Goal: Task Accomplishment & Management: Manage account settings

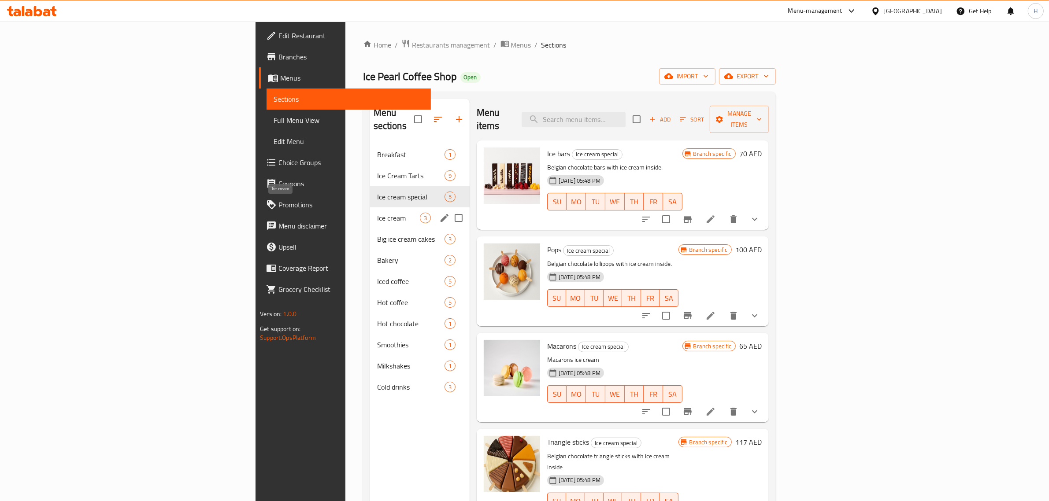
scroll to position [1, 0]
click at [377, 149] on span "Breakfast" at bounding box center [398, 154] width 43 height 11
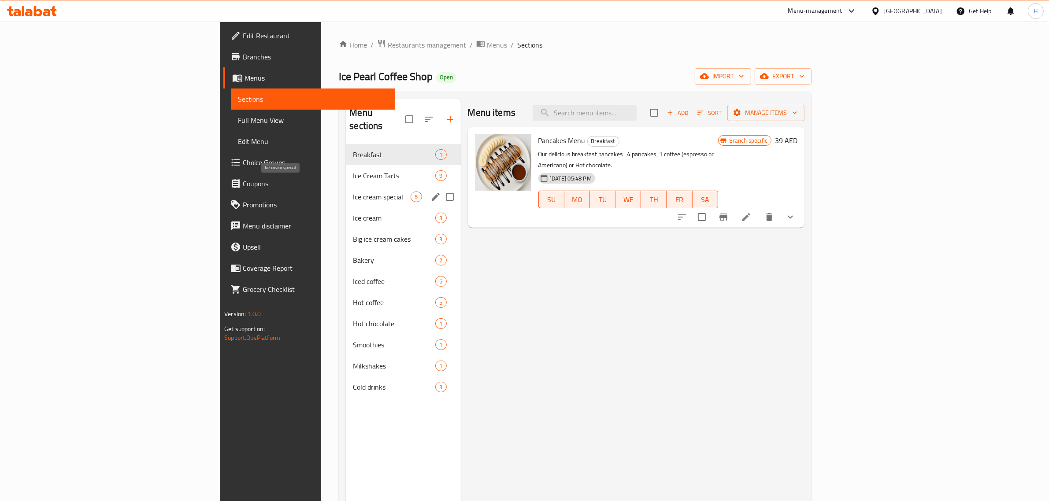
click at [353, 192] on span "Ice cream special" at bounding box center [382, 197] width 58 height 11
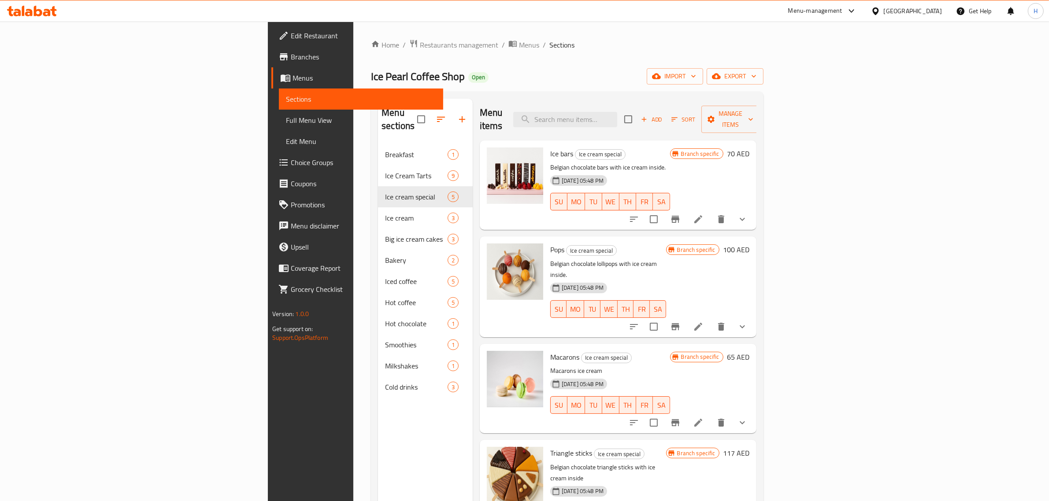
click at [550, 147] on span "Ice bars" at bounding box center [561, 153] width 23 height 13
copy h6 "Ice bars"
click at [550, 243] on span "Pops" at bounding box center [557, 249] width 14 height 13
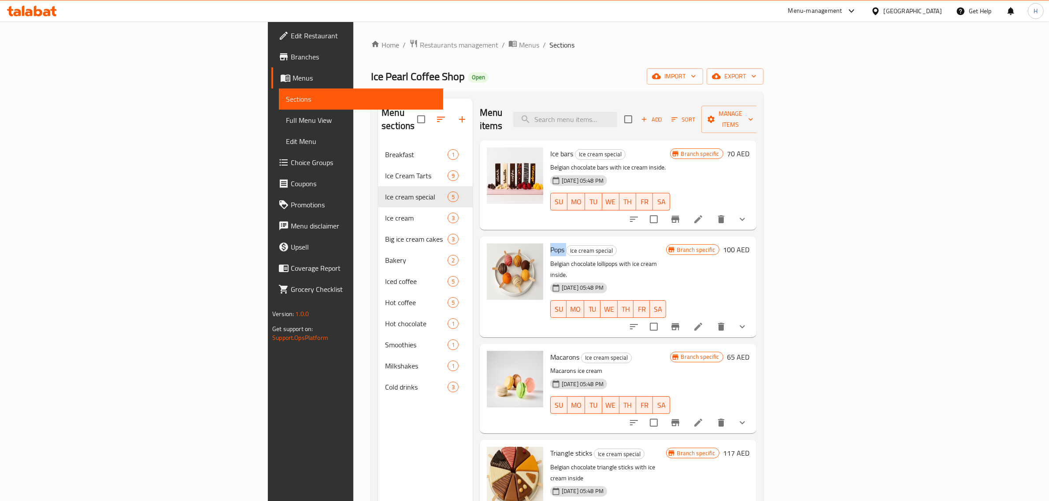
click at [550, 243] on span "Pops" at bounding box center [557, 249] width 14 height 13
copy h6 "Pops"
click at [550, 351] on span "Macarons" at bounding box center [564, 357] width 29 height 13
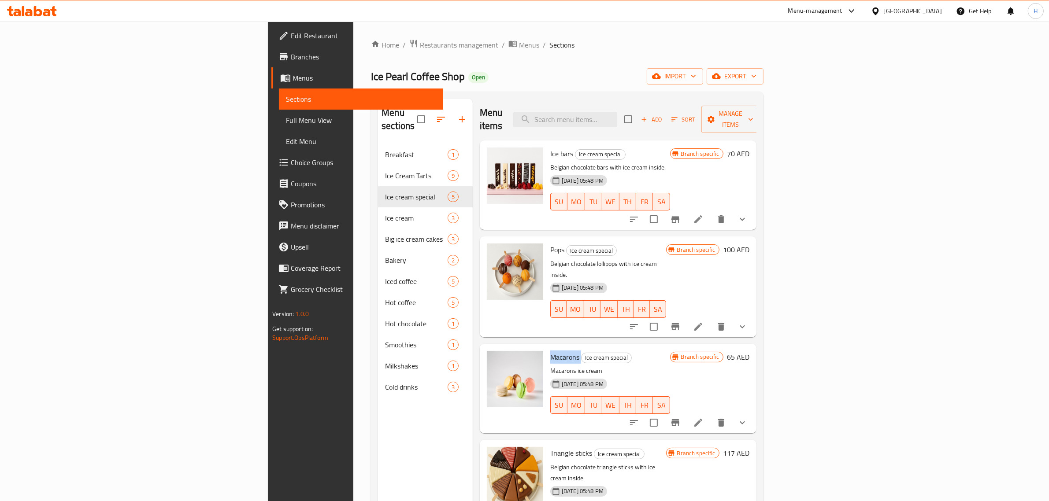
click at [550, 351] on span "Macarons" at bounding box center [564, 357] width 29 height 13
copy h6 "Macarons"
click at [550, 447] on span "Triangle sticks" at bounding box center [571, 453] width 42 height 13
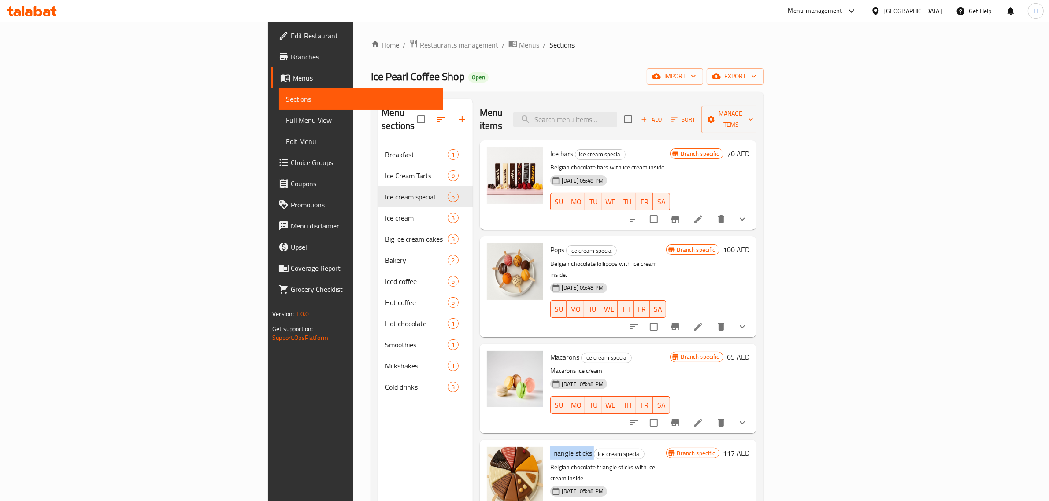
copy h6 "Triangle sticks"
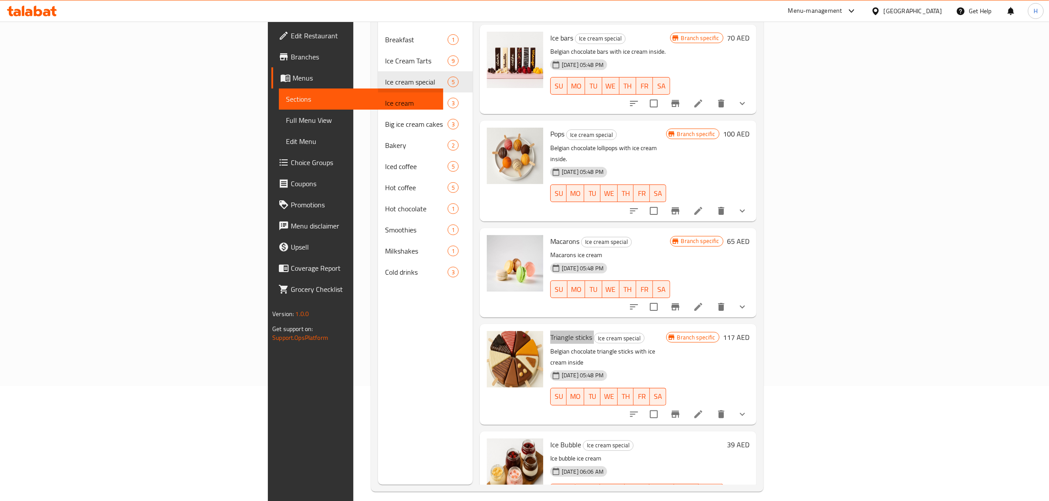
scroll to position [124, 0]
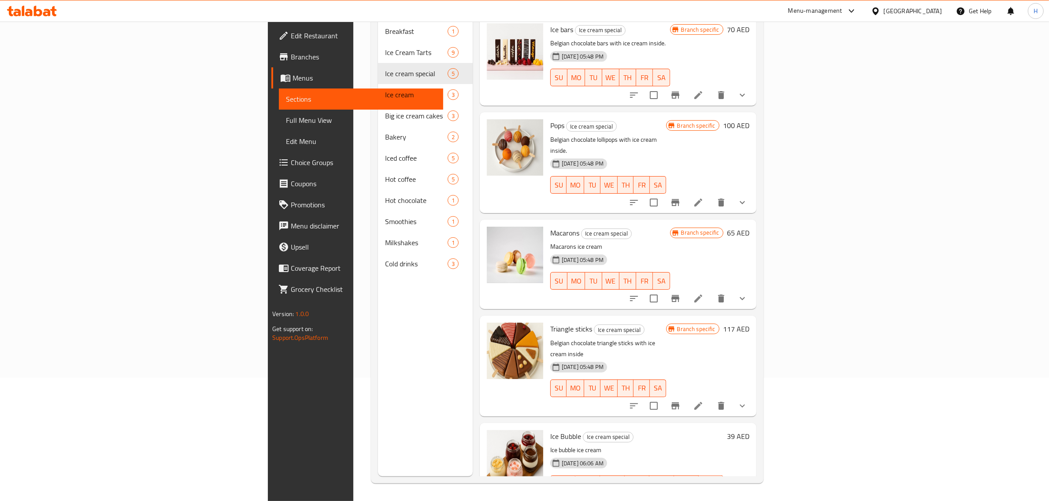
click at [550, 430] on span "Ice Bubble" at bounding box center [565, 436] width 31 height 13
copy h6 "Ice Bubble"
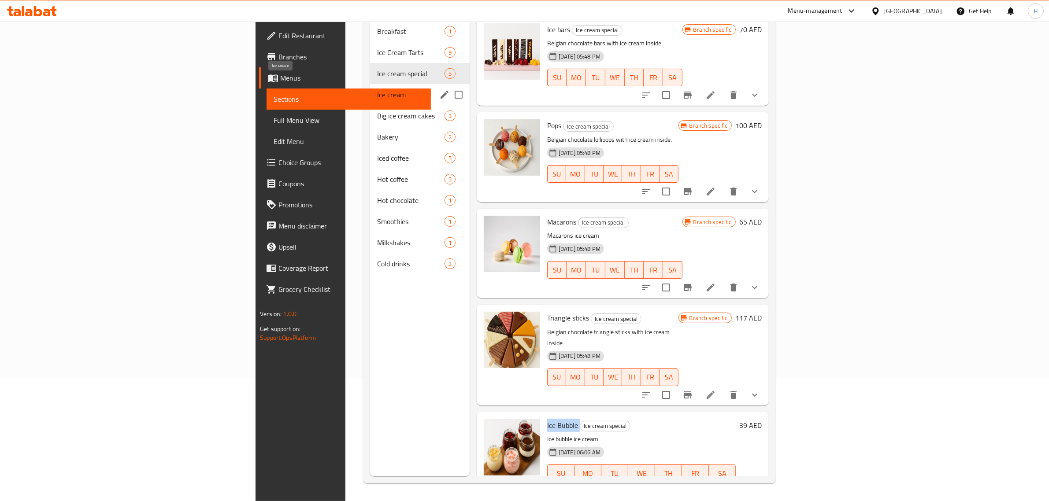
click at [377, 89] on span "Ice cream" at bounding box center [398, 94] width 43 height 11
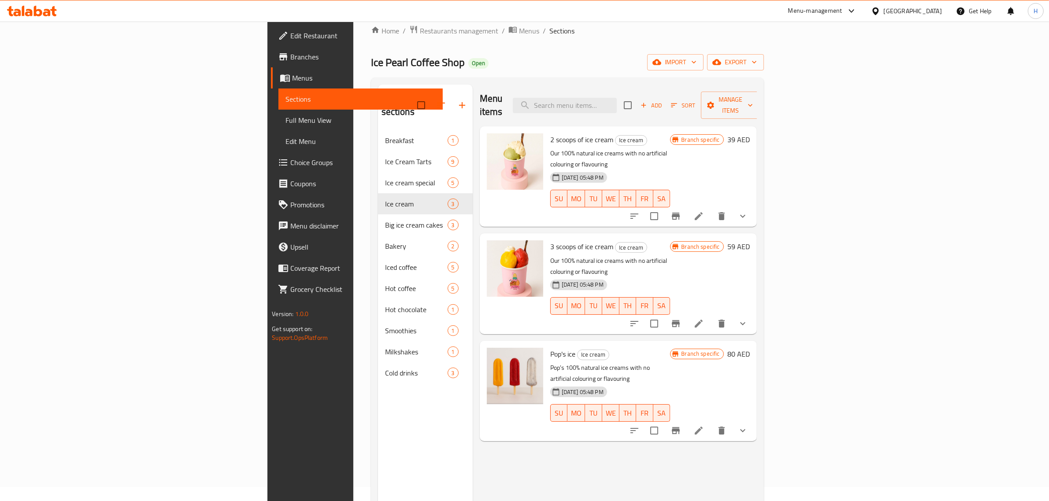
scroll to position [14, 0]
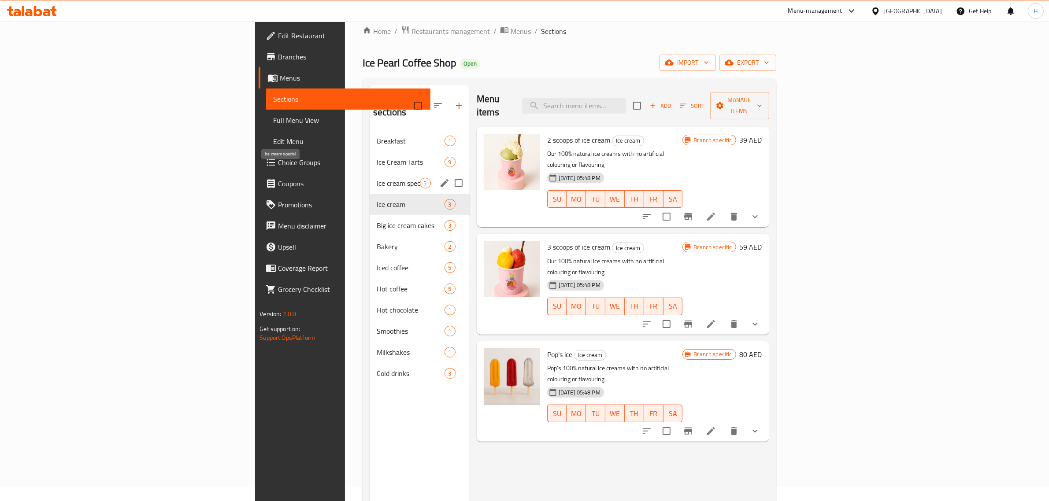
click at [377, 178] on span "Ice cream special" at bounding box center [398, 183] width 43 height 11
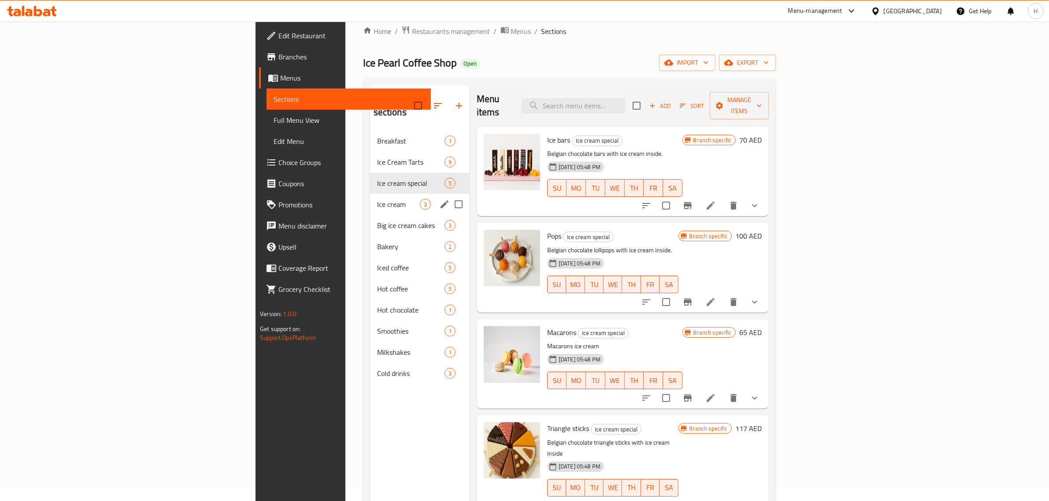
click at [370, 194] on div "Ice cream 3" at bounding box center [420, 204] width 100 height 21
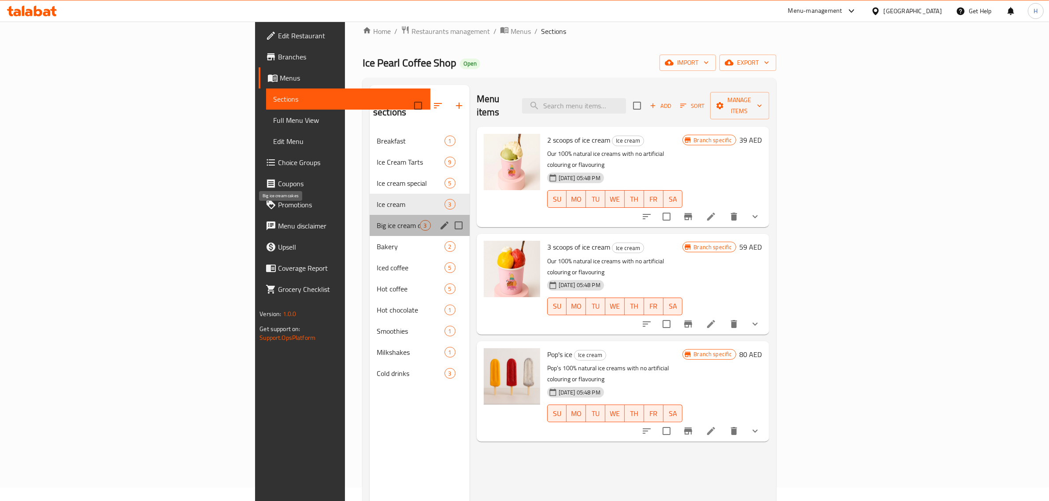
click at [377, 220] on span "Big ice cream cakes" at bounding box center [398, 225] width 43 height 11
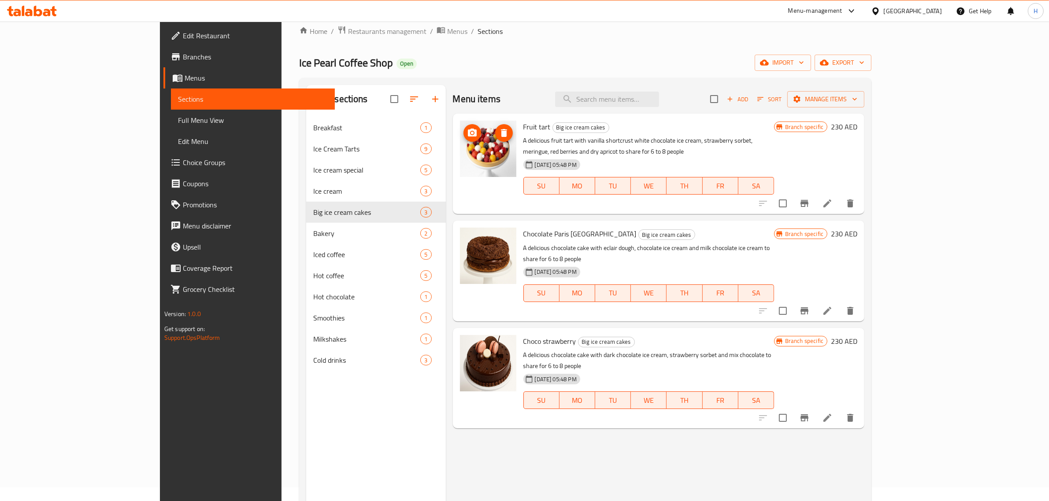
drag, startPoint x: 453, startPoint y: 157, endPoint x: 438, endPoint y: 164, distance: 16.8
drag, startPoint x: 438, startPoint y: 164, endPoint x: 580, endPoint y: 76, distance: 167.6
click at [580, 76] on div "Home / Restaurants management / Menus / Sections Ice Pearl Coffee Shop Open imp…" at bounding box center [585, 310] width 573 height 568
click at [568, 84] on div "Menu sections Breakfast 1 Ice Cream Tarts 9 Ice cream special 5 Ice cream 3 Big…" at bounding box center [585, 336] width 573 height 516
drag, startPoint x: 454, startPoint y: 164, endPoint x: 489, endPoint y: 405, distance: 243.6
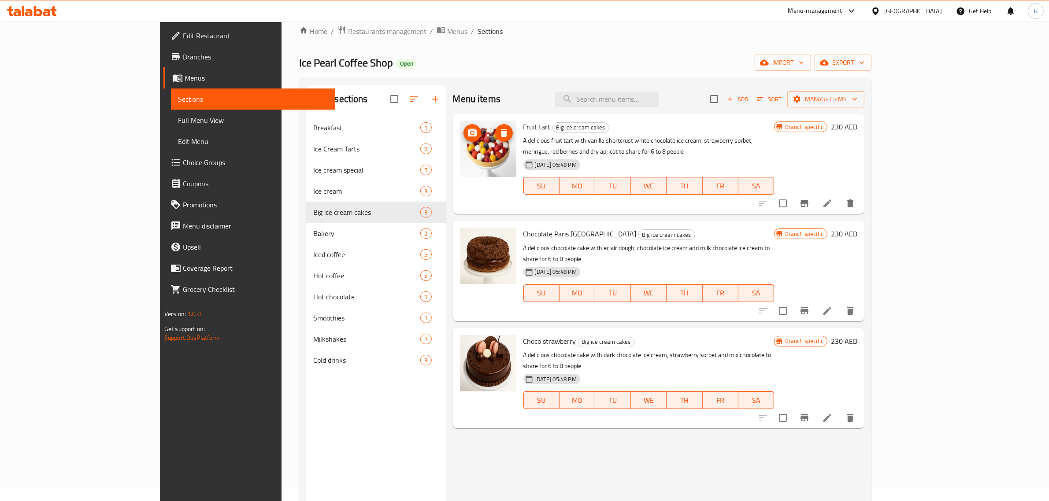
click at [489, 405] on div "Menu items Add Sort Manage items Fruit tart Big ice cream cakes A delicious fru…" at bounding box center [655, 335] width 419 height 501
drag, startPoint x: 448, startPoint y: 151, endPoint x: 435, endPoint y: 245, distance: 94.7
click at [524, 124] on span "Fruit tart" at bounding box center [537, 126] width 27 height 13
click at [524, 125] on span "Fruit tart" at bounding box center [537, 126] width 27 height 13
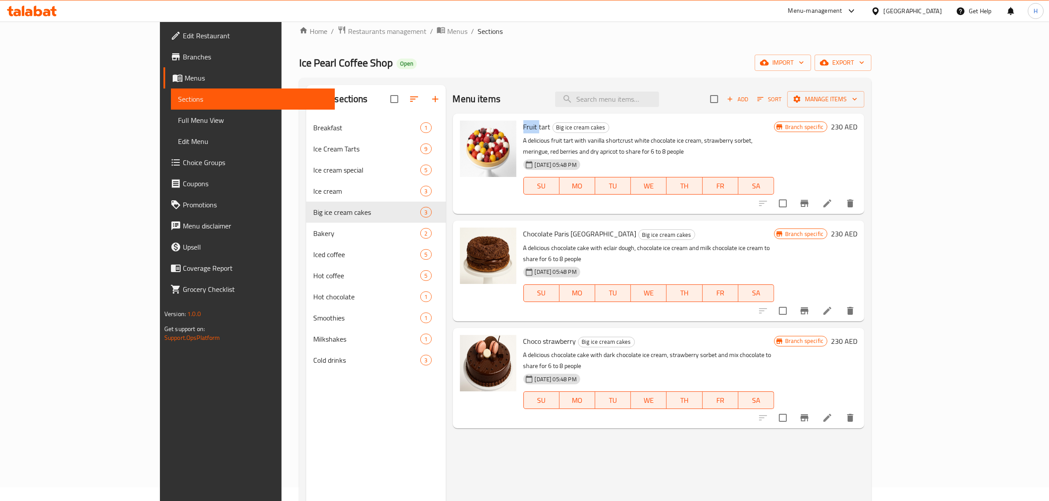
click at [524, 125] on span "Fruit tart" at bounding box center [537, 126] width 27 height 13
click at [524, 335] on span "Choco strawberry" at bounding box center [550, 341] width 53 height 13
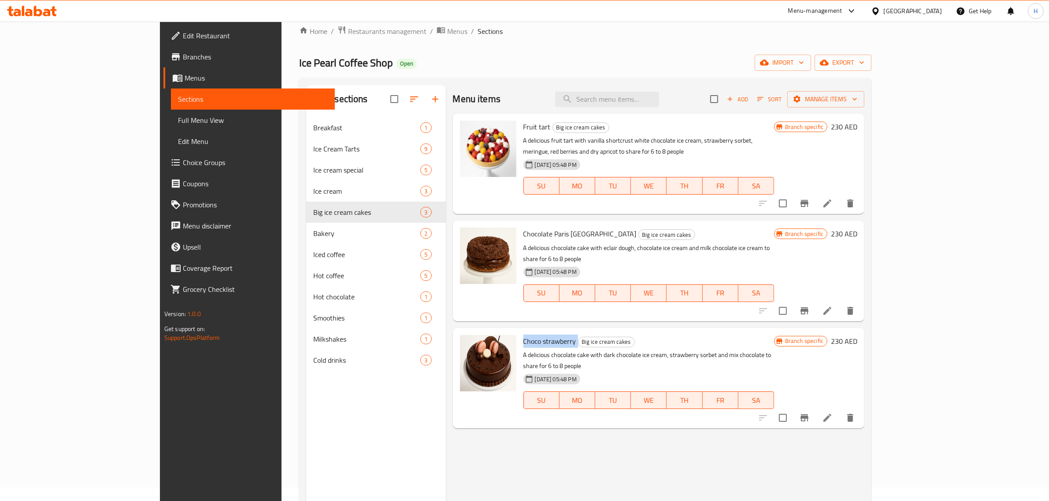
copy h6 "Choco strawberry"
click at [524, 227] on span "Chocolate Paris Brest" at bounding box center [580, 233] width 113 height 13
copy h6 "Chocolate Paris Brest"
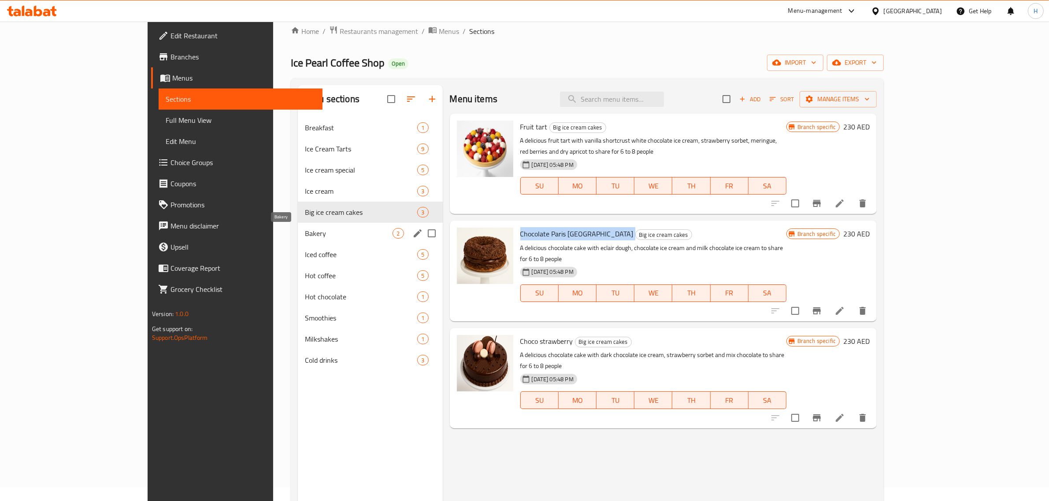
click at [305, 233] on span "Bakery" at bounding box center [349, 233] width 88 height 11
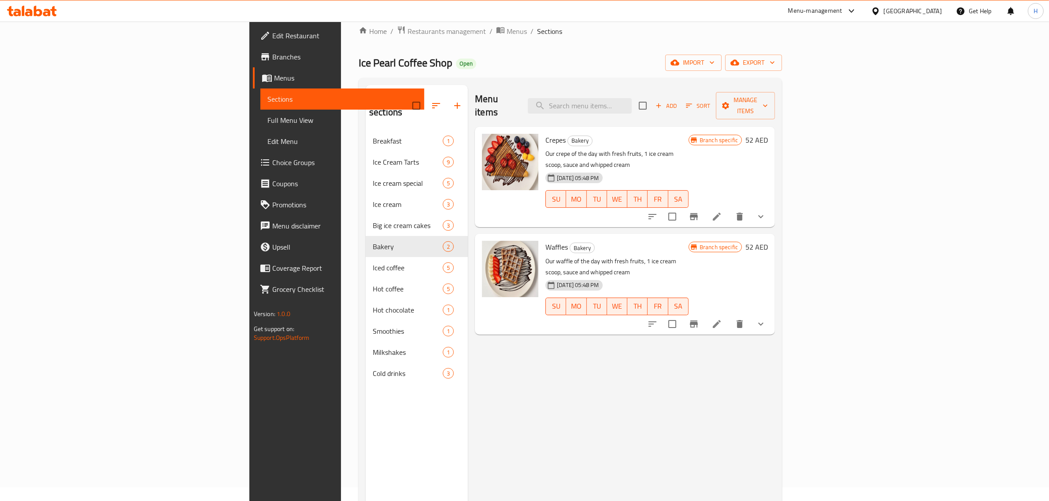
click at [546, 134] on span "Crepes" at bounding box center [556, 140] width 20 height 13
copy h6 "Crepes"
click at [546, 241] on span "Waffles" at bounding box center [557, 247] width 22 height 13
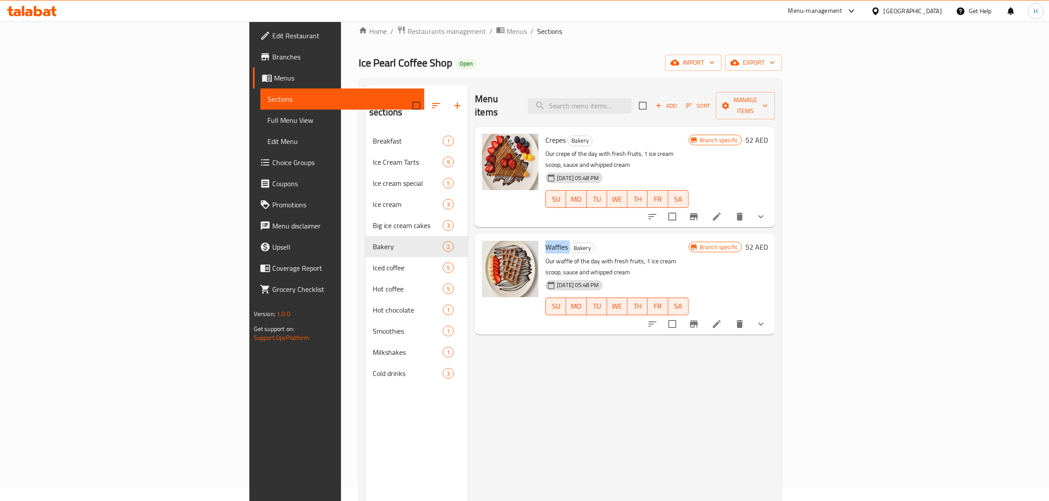
click at [546, 241] on span "Waffles" at bounding box center [557, 247] width 22 height 13
copy h6 "Waffles"
drag, startPoint x: 962, startPoint y: 285, endPoint x: 925, endPoint y: 289, distance: 36.3
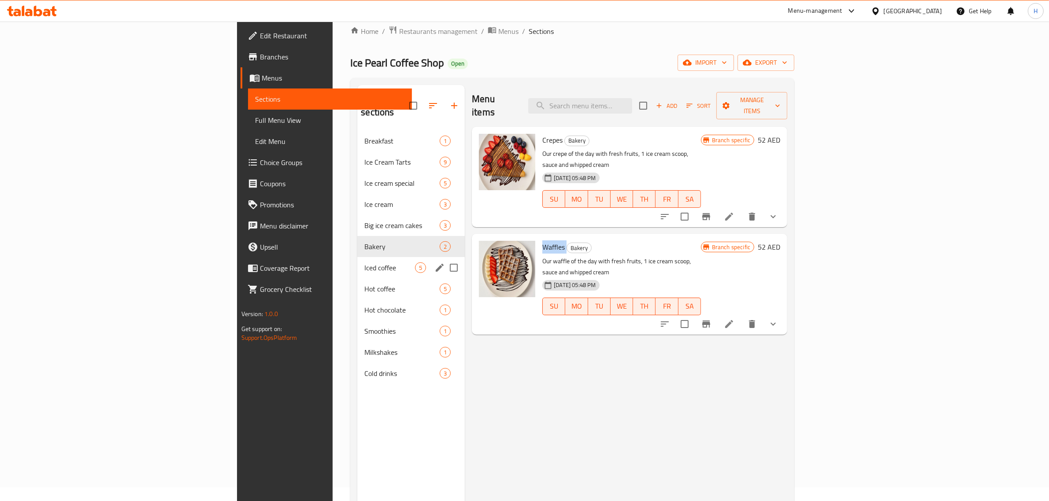
click at [364, 263] on span "Iced coffee" at bounding box center [389, 268] width 51 height 11
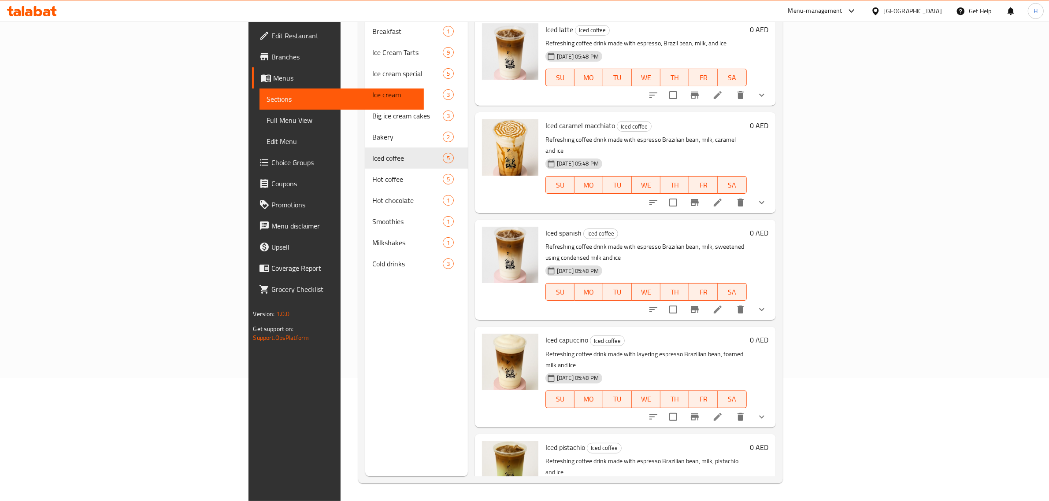
scroll to position [124, 0]
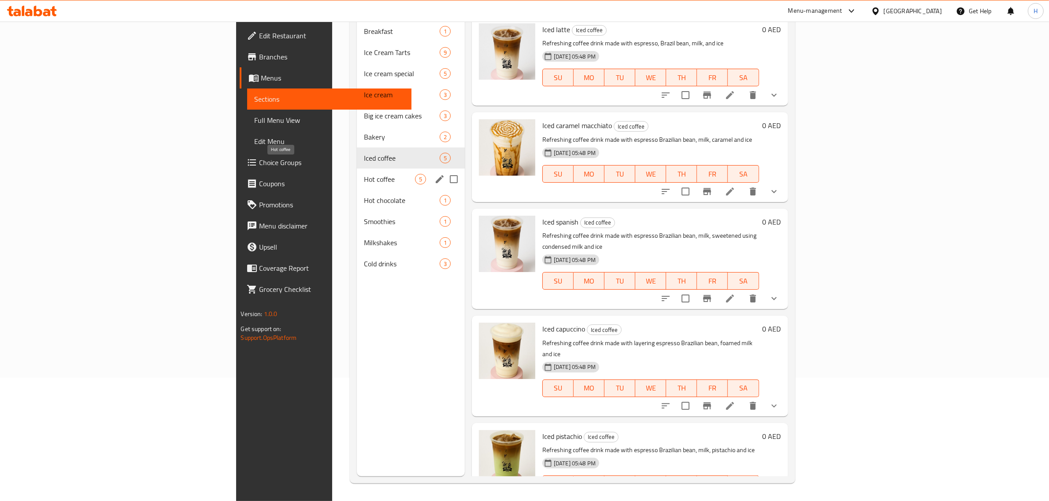
click at [364, 174] on span "Hot coffee" at bounding box center [389, 179] width 51 height 11
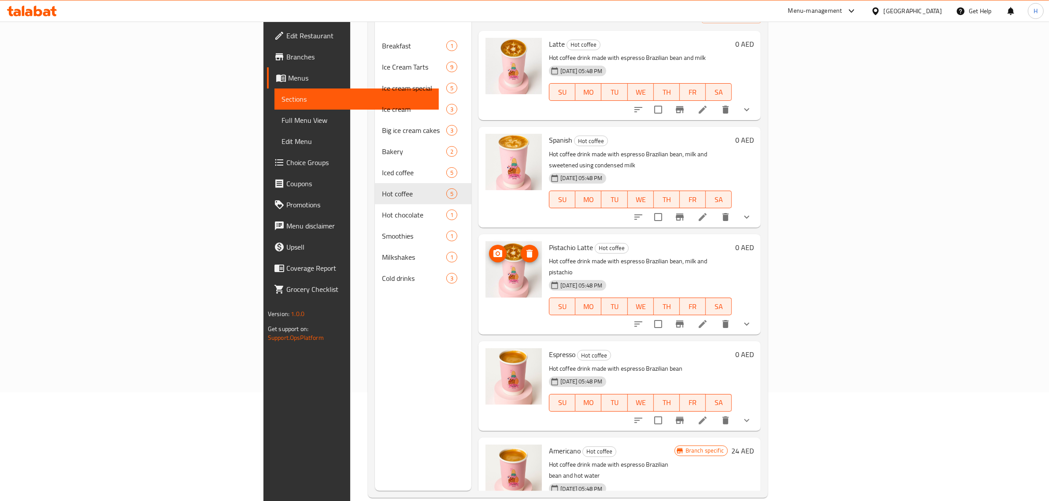
scroll to position [124, 0]
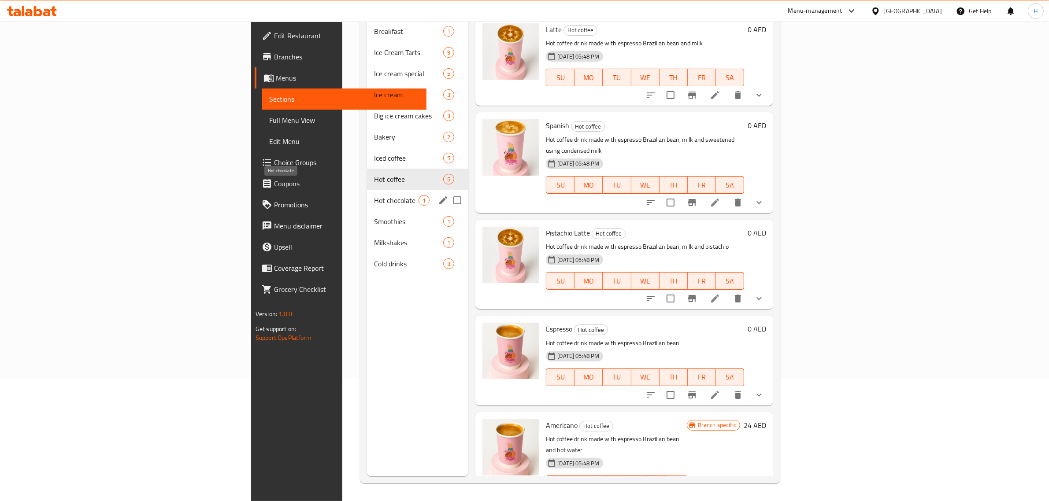
click at [374, 195] on span "Hot chocolate" at bounding box center [396, 200] width 45 height 11
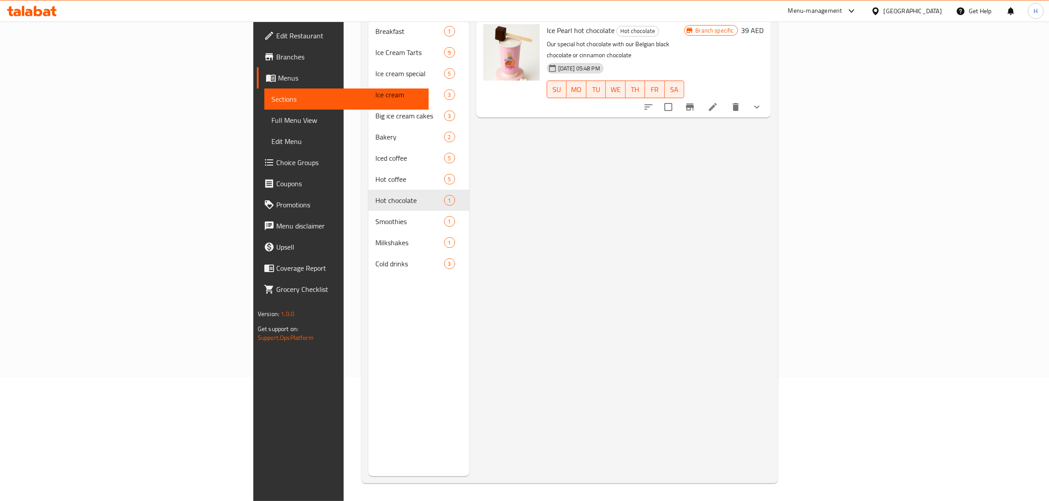
scroll to position [14, 0]
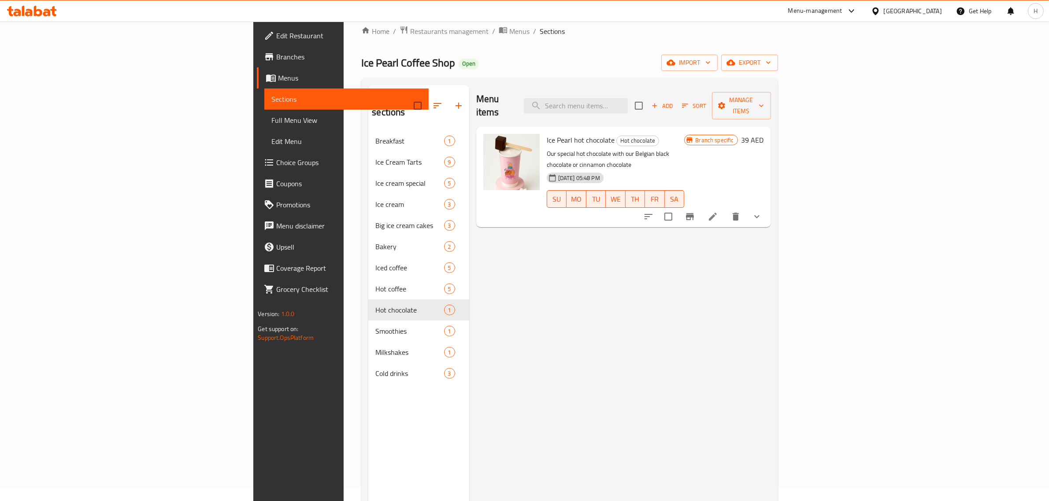
click at [469, 205] on div "Menu items Add Sort Manage items Ice Pearl hot chocolate Hot chocolate Our spec…" at bounding box center [620, 335] width 302 height 501
click at [547, 134] on span "Ice Pearl hot chocolate" at bounding box center [581, 140] width 68 height 13
copy h6 "Ice Pearl hot chocolate"
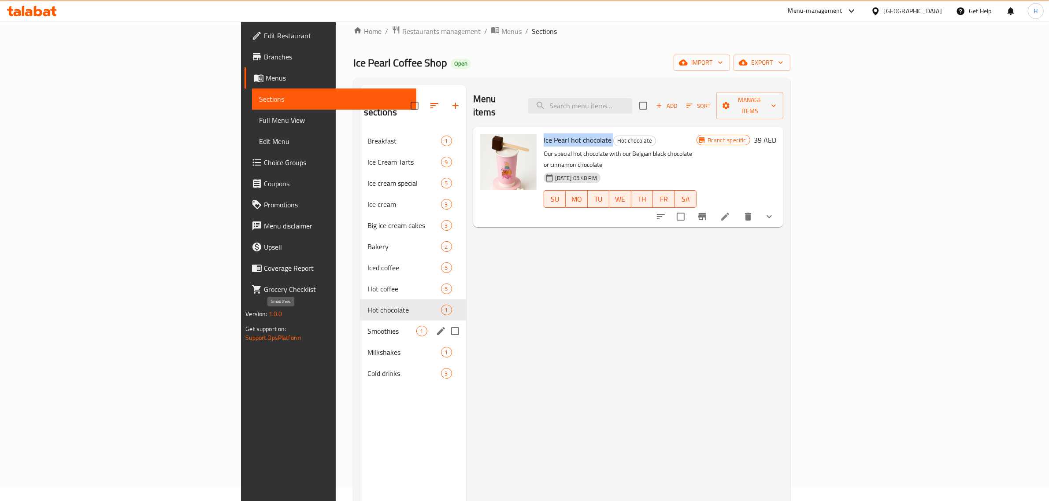
click at [368, 326] on span "Smoothies" at bounding box center [392, 331] width 49 height 11
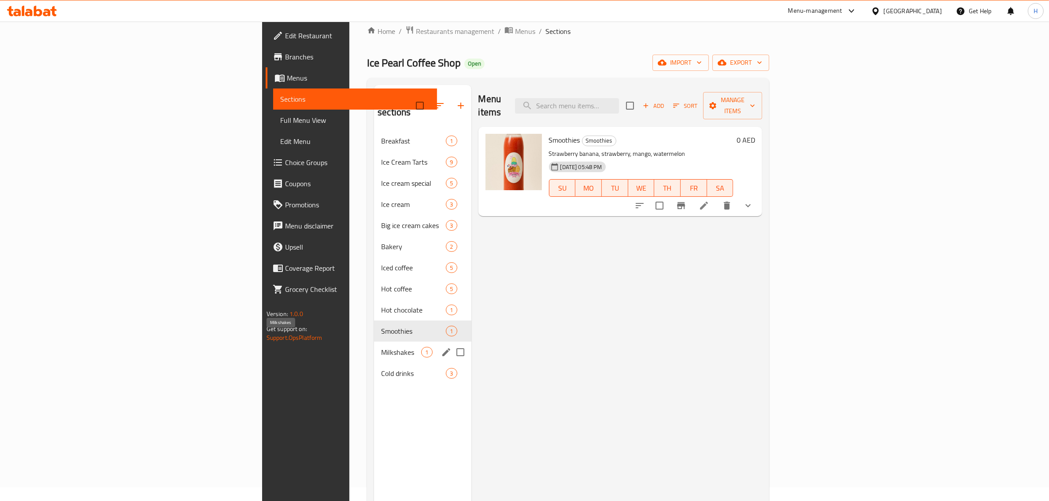
click at [381, 347] on span "Milkshakes" at bounding box center [401, 352] width 40 height 11
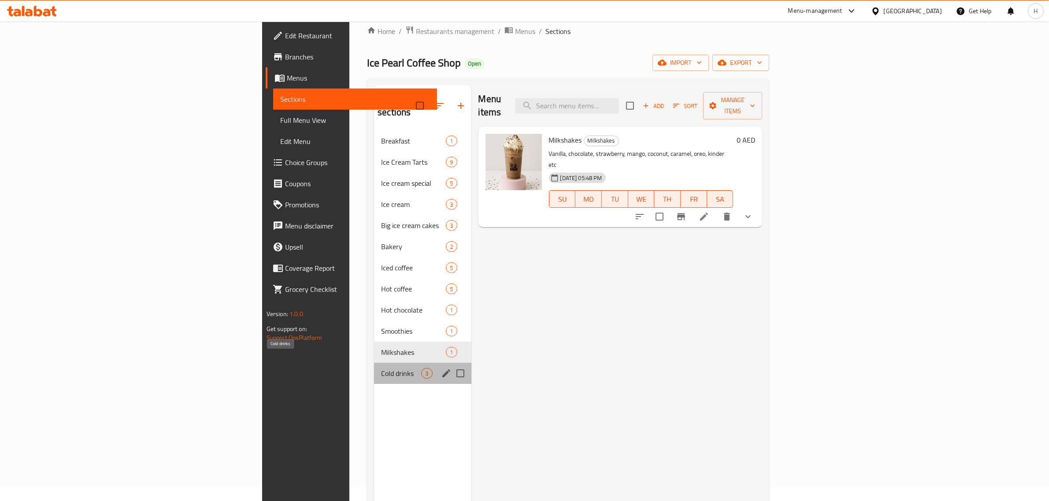
click at [381, 368] on span "Cold drinks" at bounding box center [401, 373] width 40 height 11
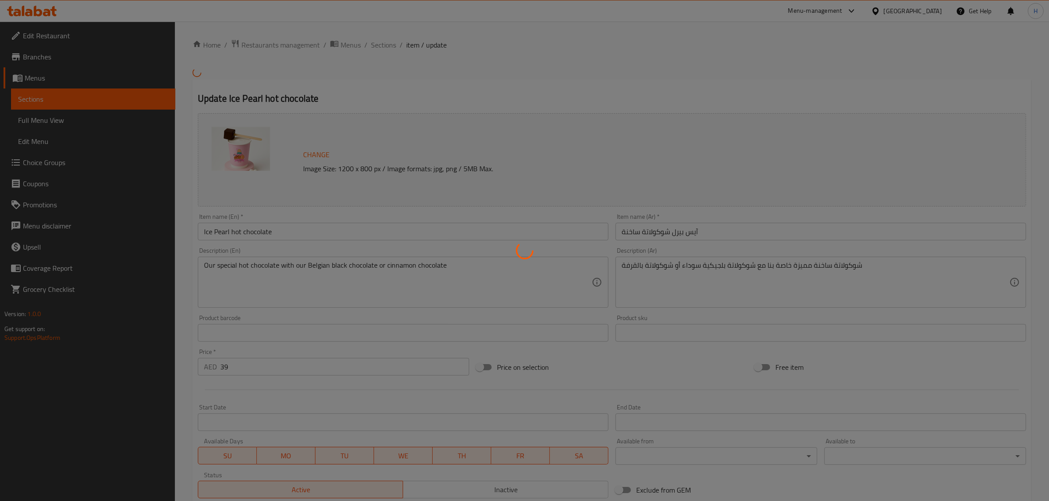
type input "نكهة الشوكولاتة"
type input "1"
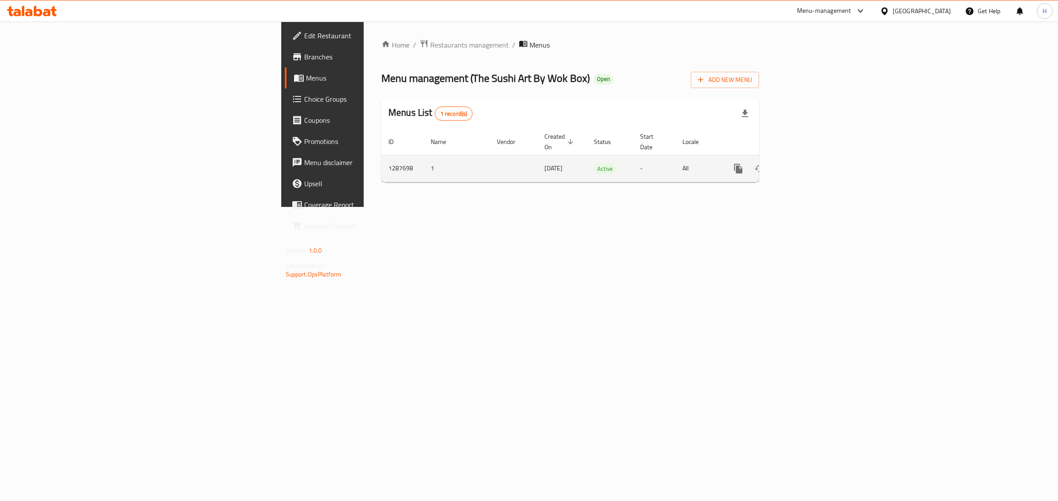
click at [807, 164] on icon "enhanced table" at bounding box center [801, 168] width 11 height 11
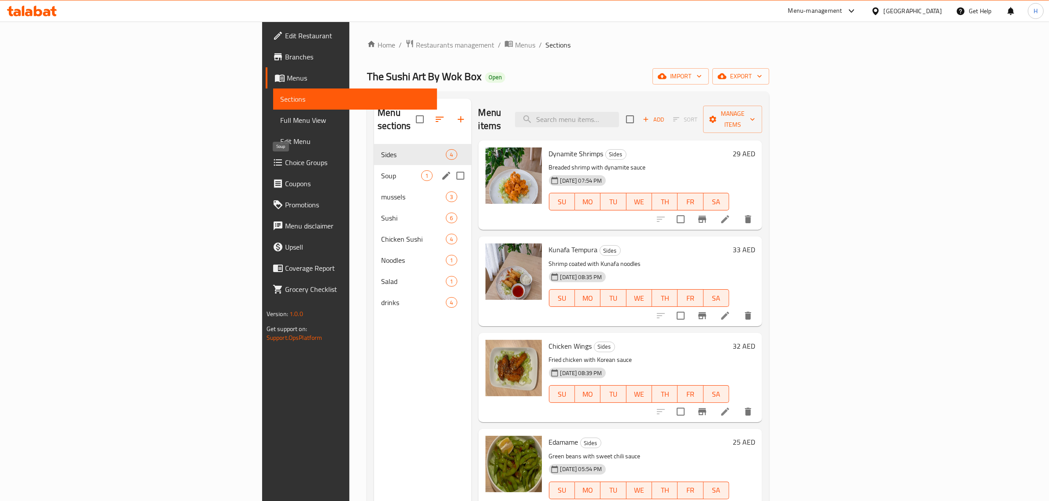
click at [381, 171] on span "Soup" at bounding box center [401, 176] width 40 height 11
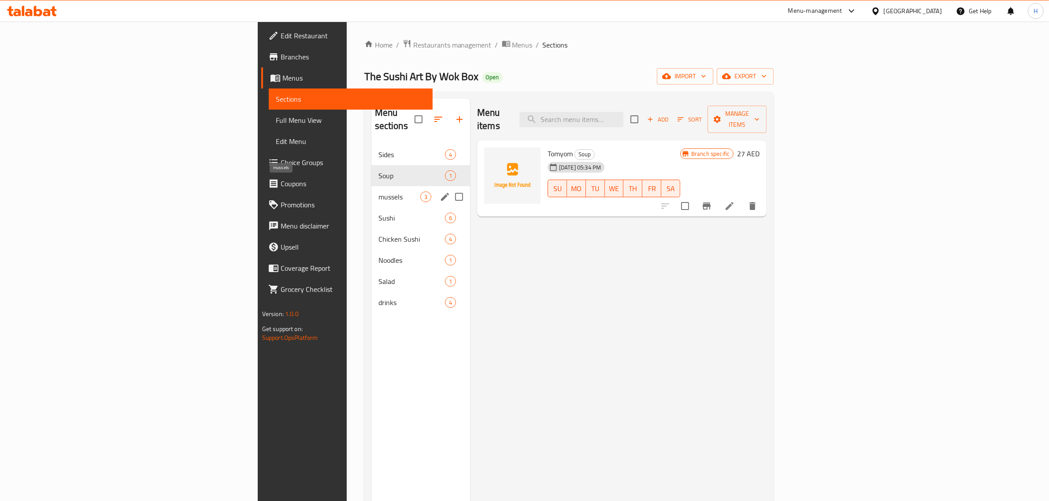
click at [379, 192] on span "mussels" at bounding box center [400, 197] width 42 height 11
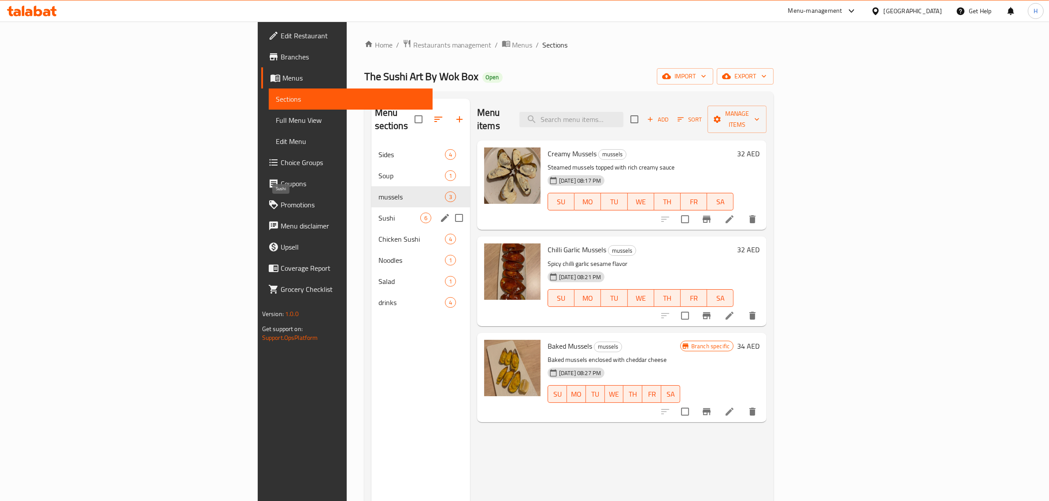
click at [379, 213] on span "Sushi" at bounding box center [400, 218] width 42 height 11
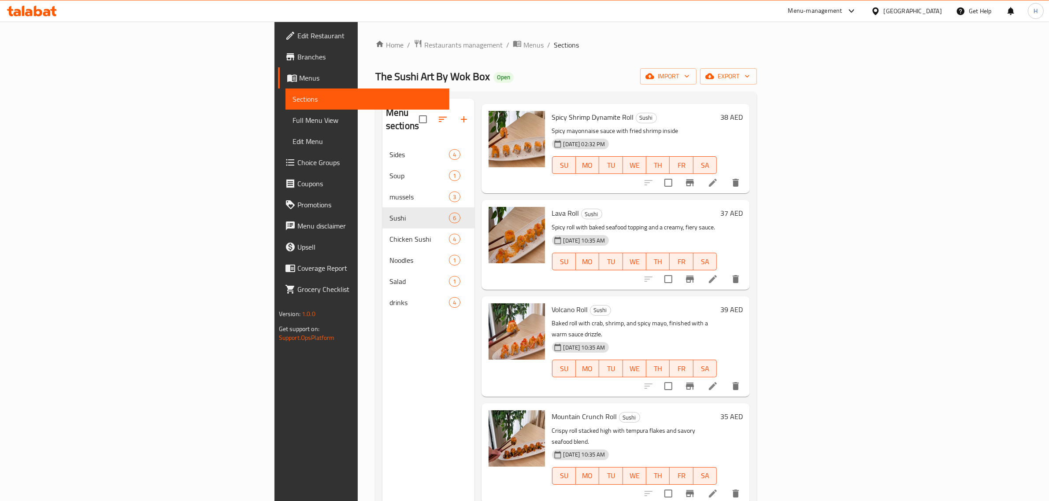
scroll to position [97, 0]
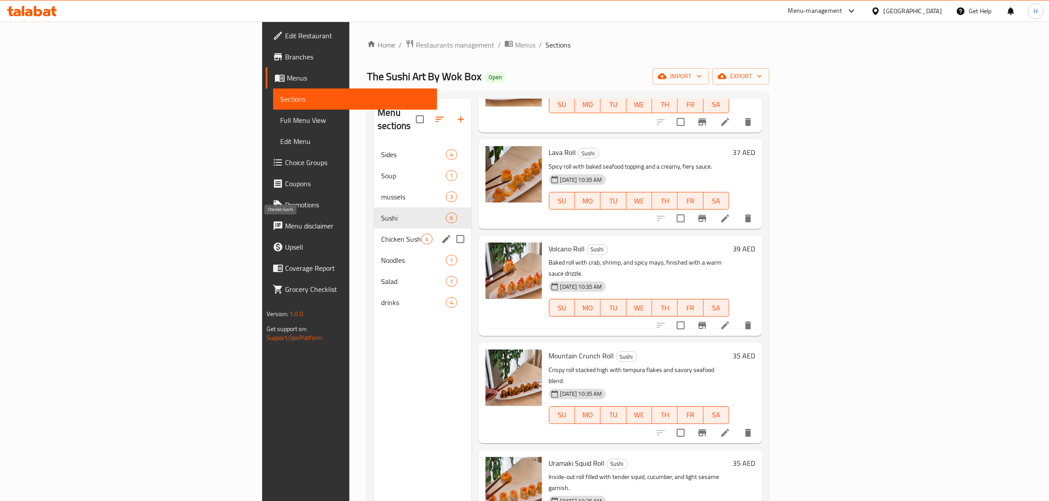
click at [381, 234] on span "Chicken Sushi" at bounding box center [401, 239] width 40 height 11
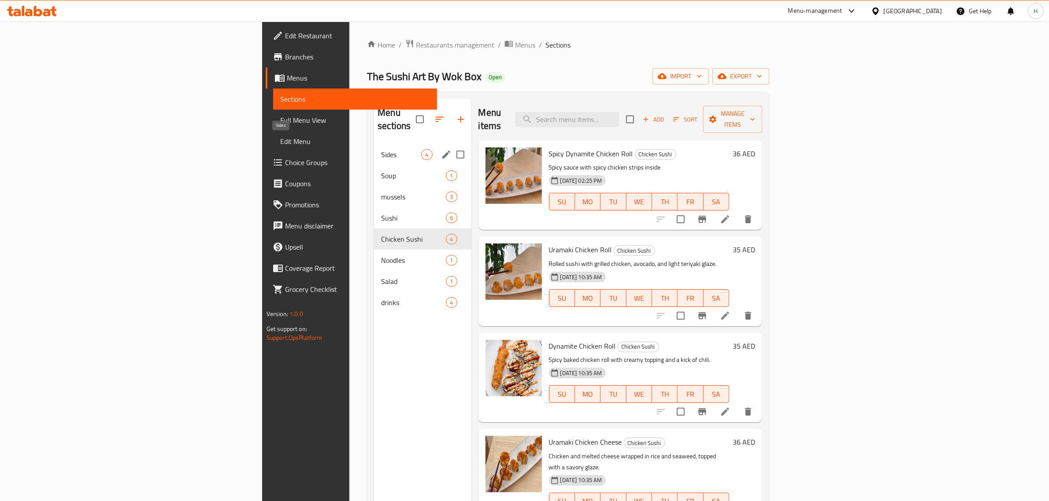
click at [381, 149] on span "Sides" at bounding box center [401, 154] width 40 height 11
